Goal: Information Seeking & Learning: Compare options

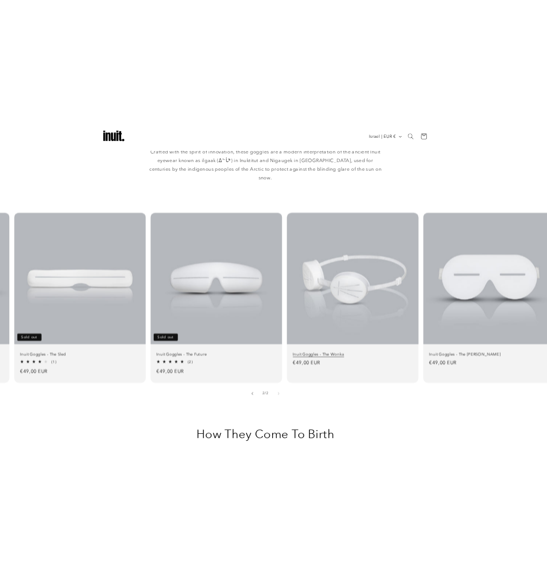
scroll to position [576, 0]
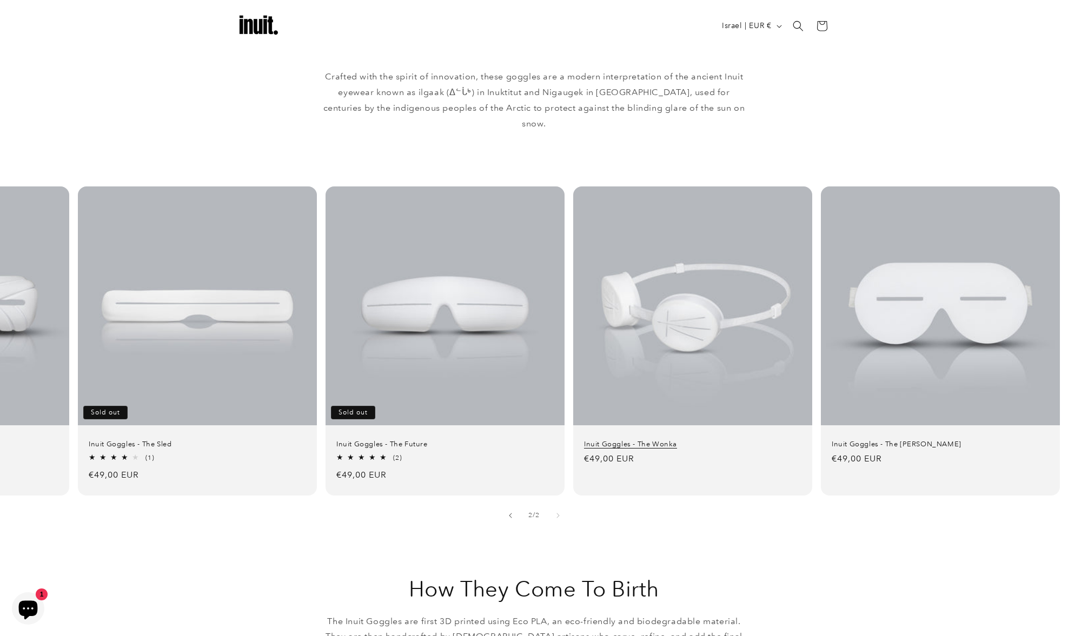
click at [694, 440] on link "Inuit Goggles - The Wonka" at bounding box center [692, 444] width 217 height 9
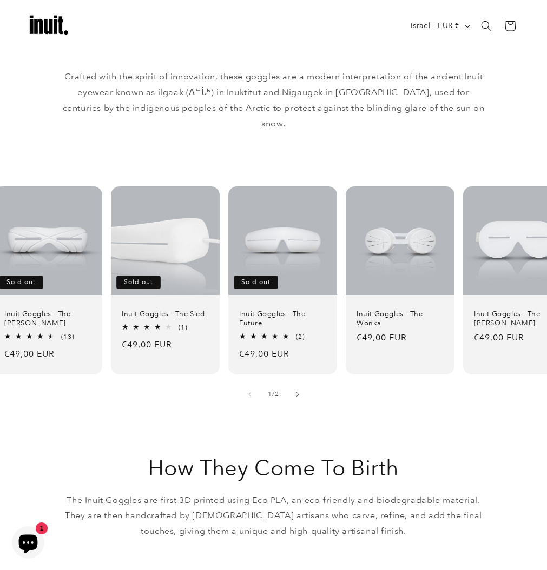
scroll to position [0, 0]
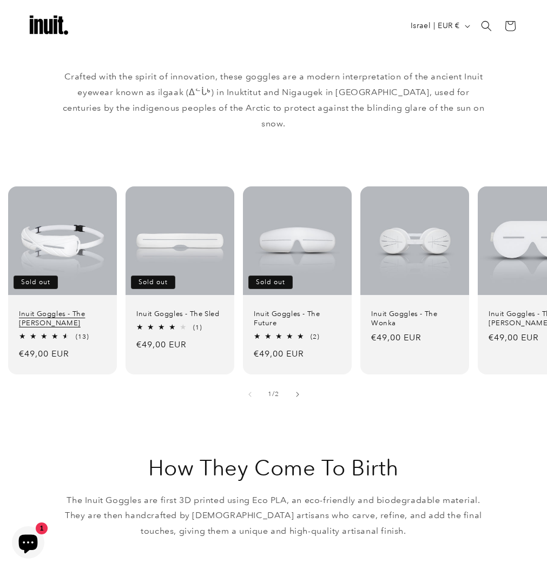
click at [69, 310] on link "Inuit Goggles - The [PERSON_NAME]" at bounding box center [62, 319] width 87 height 18
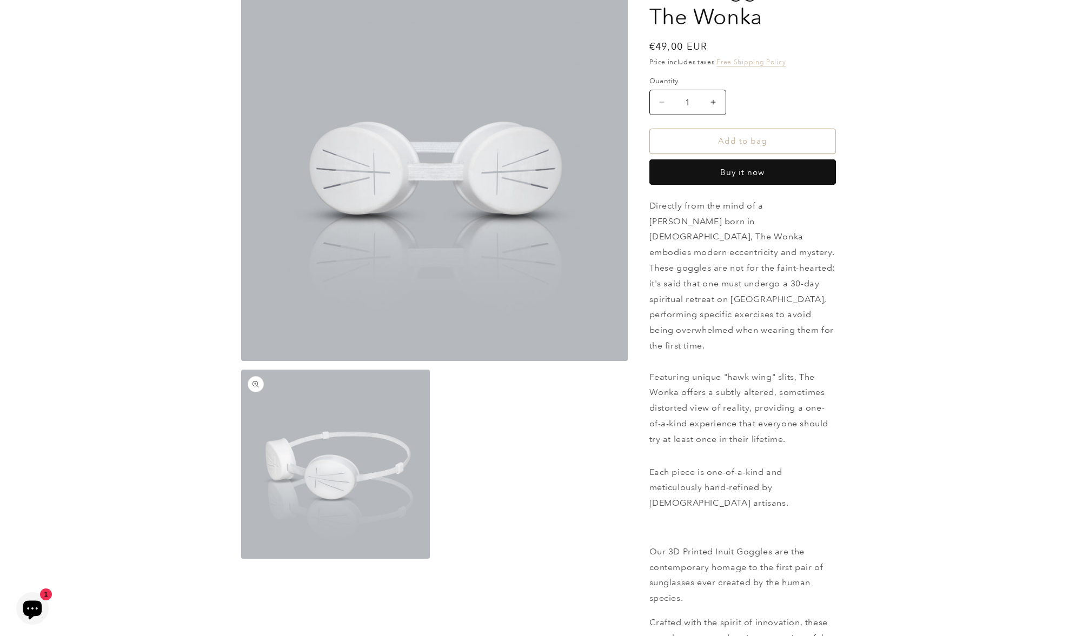
scroll to position [103, 0]
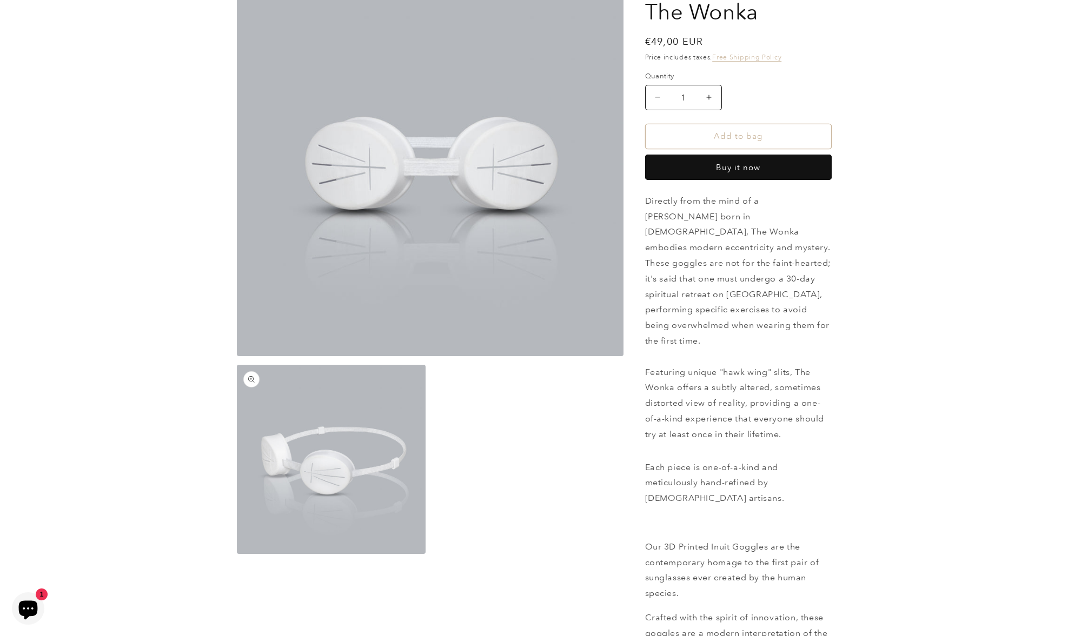
click at [237, 554] on button "Open media 2 in modal" at bounding box center [237, 554] width 0 height 0
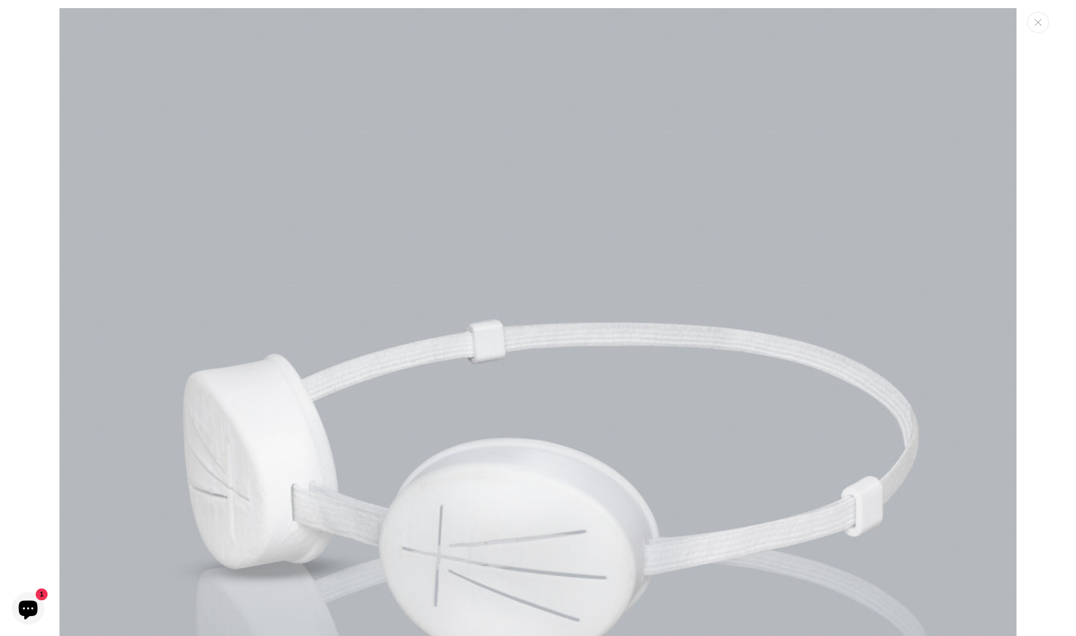
click at [1037, 22] on icon "Close" at bounding box center [1037, 22] width 7 height 7
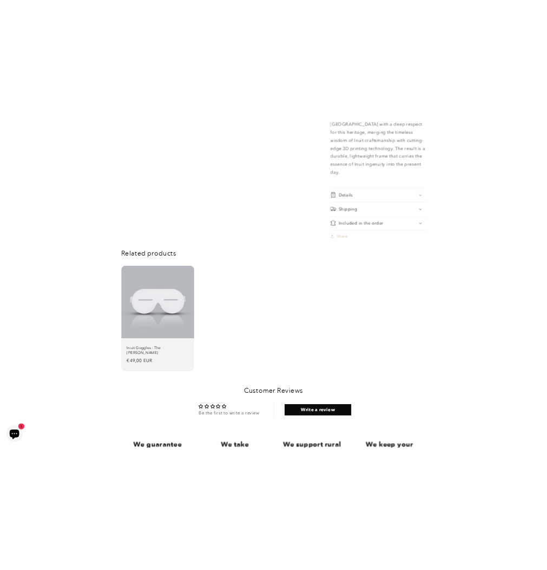
scroll to position [865, 0]
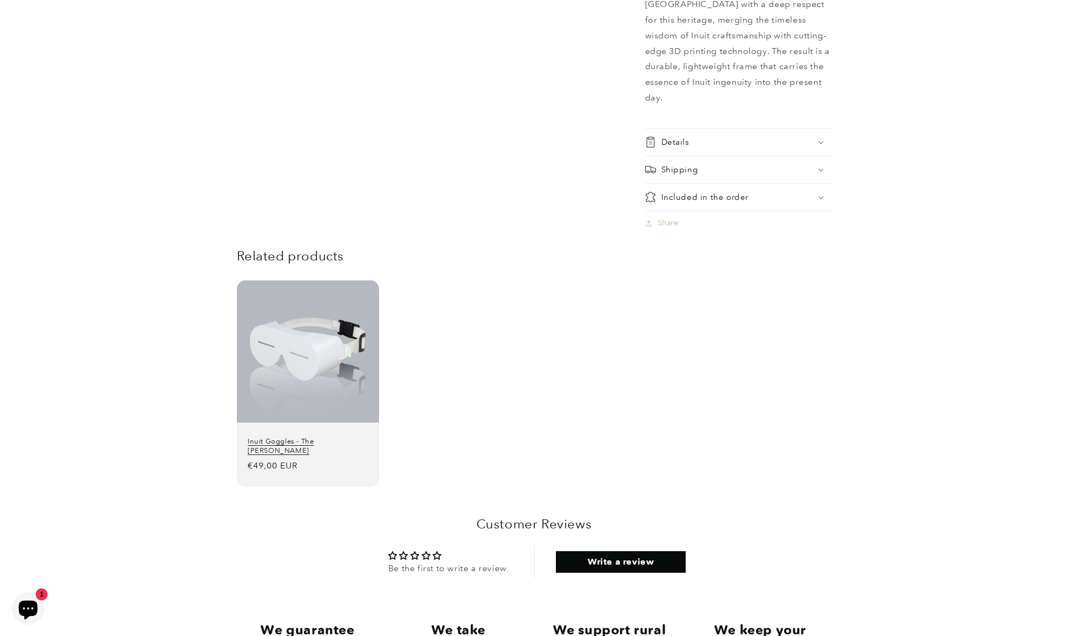
click at [335, 437] on link "Inuit Goggles - The [PERSON_NAME]" at bounding box center [308, 446] width 121 height 18
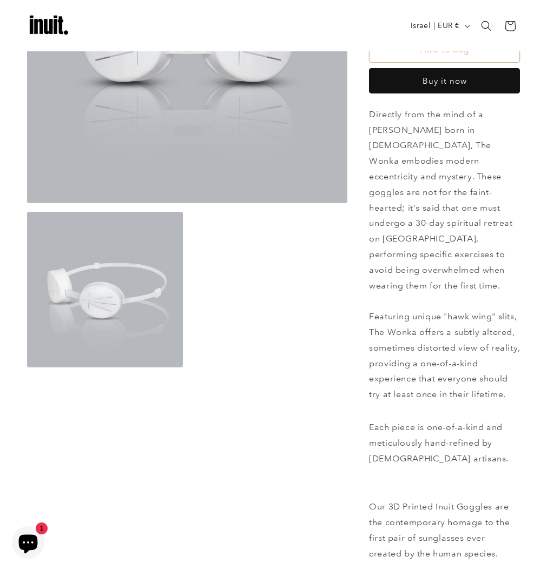
scroll to position [0, 0]
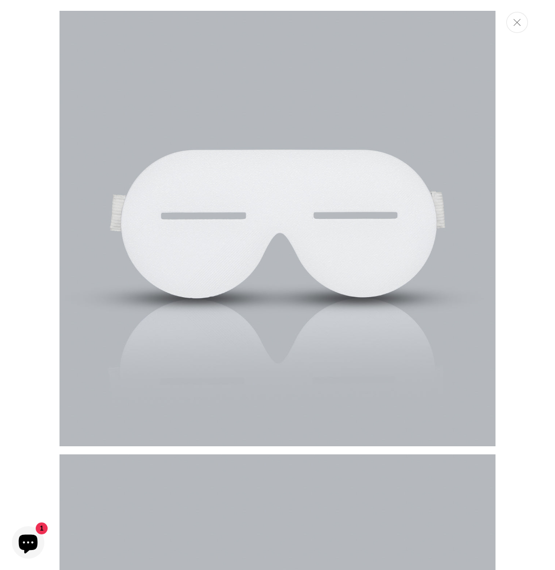
click at [516, 28] on button "Close" at bounding box center [517, 22] width 22 height 21
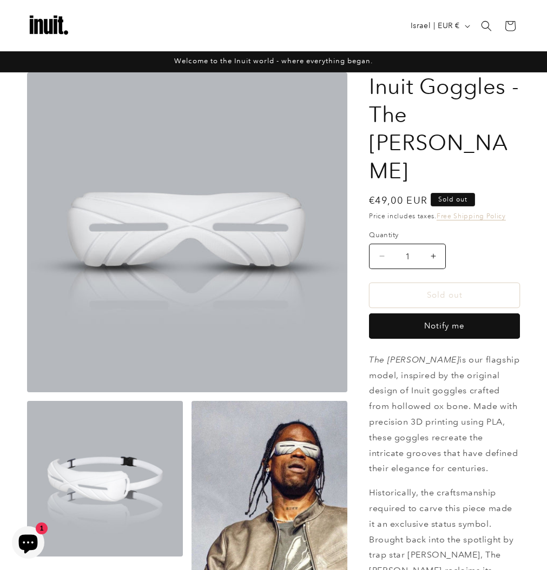
click at [27, 392] on button "Open media 1 in modal" at bounding box center [27, 392] width 0 height 0
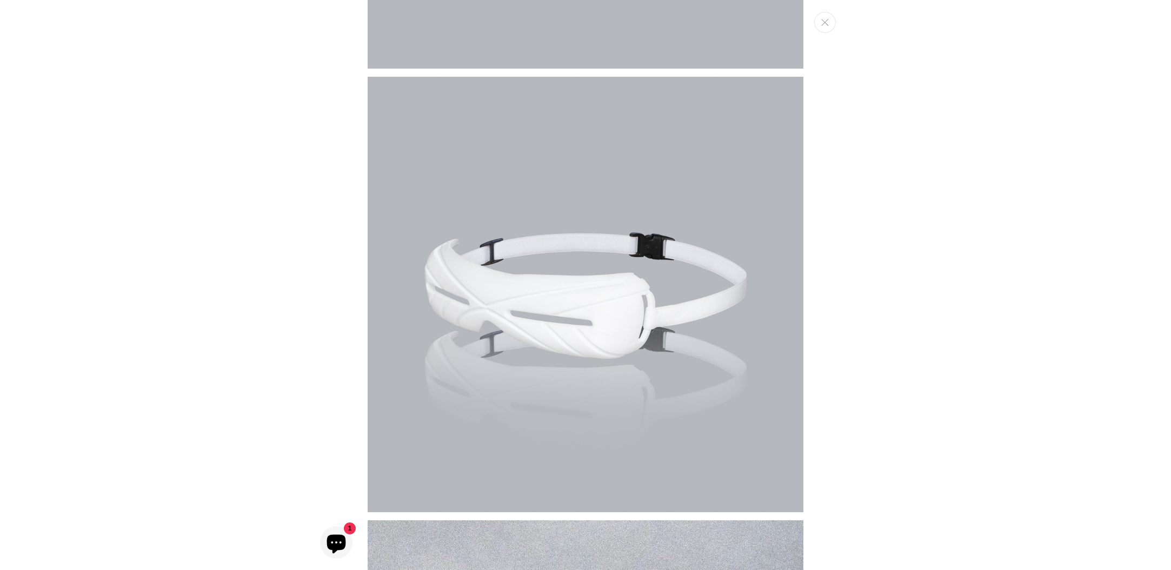
scroll to position [368, 0]
